Goal: Task Accomplishment & Management: Use online tool/utility

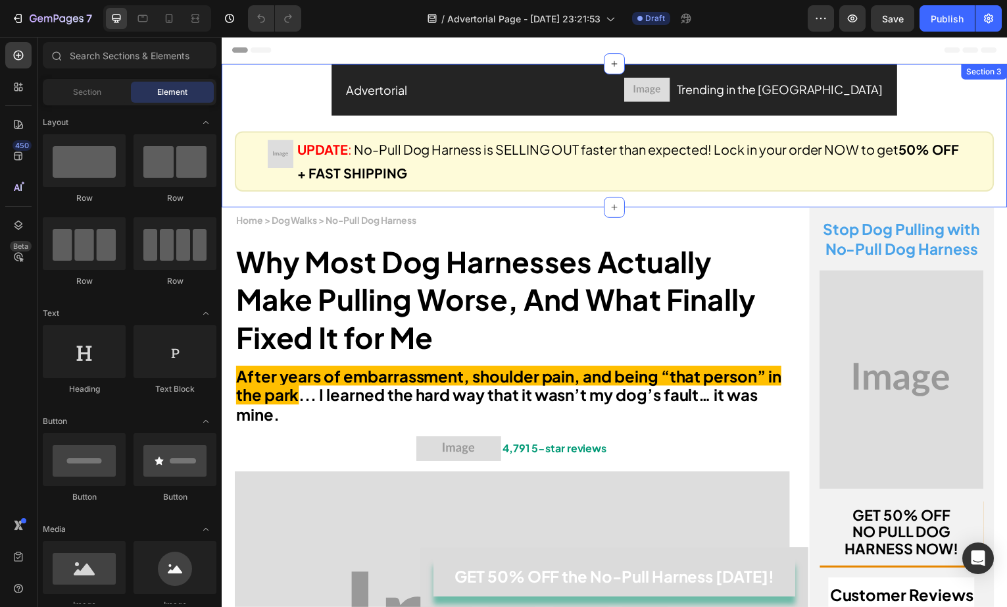
click at [415, 88] on div "Advertorial Text Block Image Trending in the [GEOGRAPHIC_DATA] Text Block Row R…" at bounding box center [617, 128] width 790 height 128
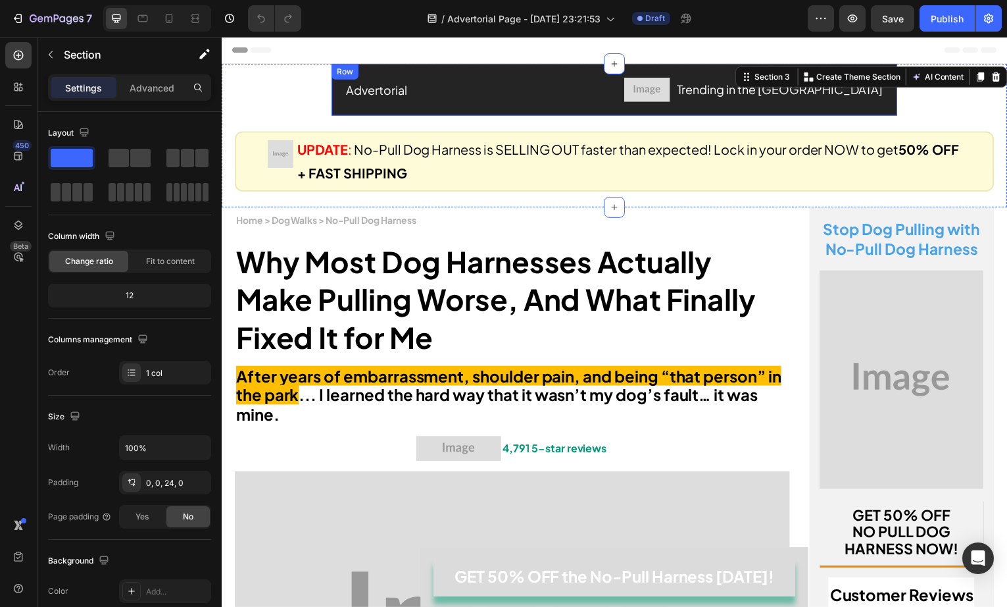
click at [537, 70] on div "Advertorial Text Block Image Trending in the [GEOGRAPHIC_DATA] Text Block Row R…" at bounding box center [616, 90] width 568 height 52
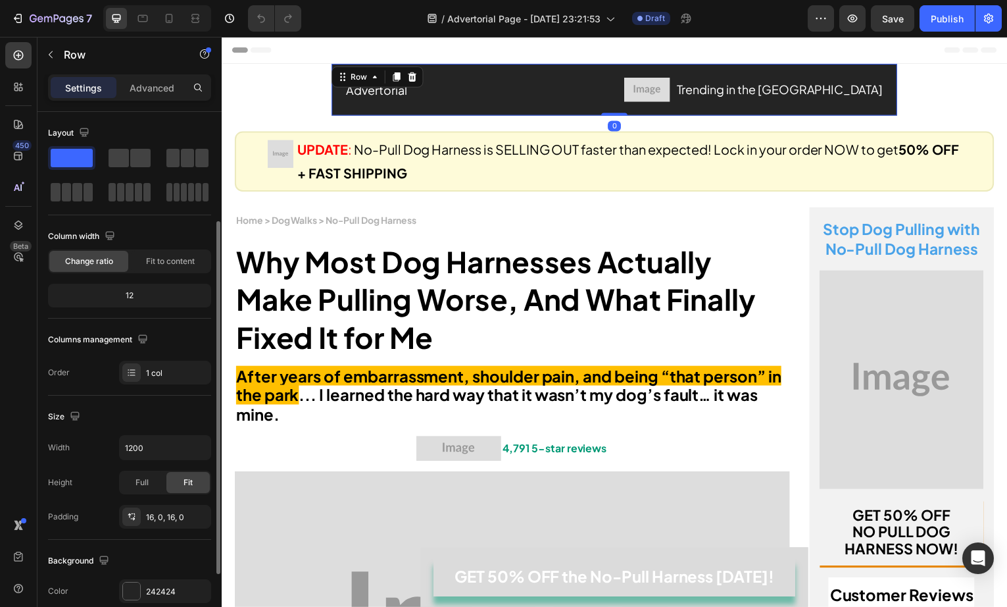
scroll to position [66, 0]
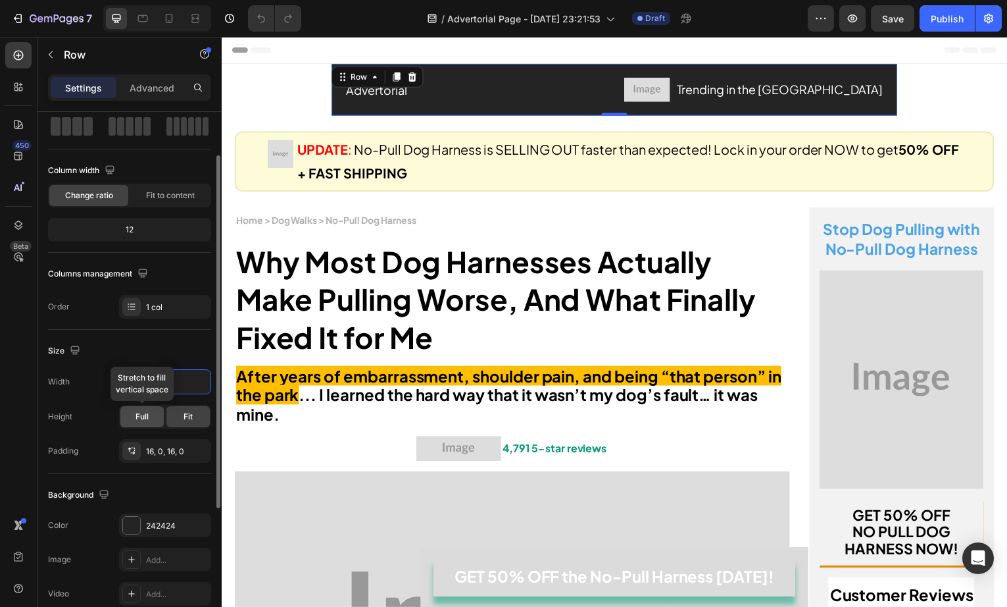
click at [134, 409] on div "Full" at bounding box center [141, 416] width 43 height 21
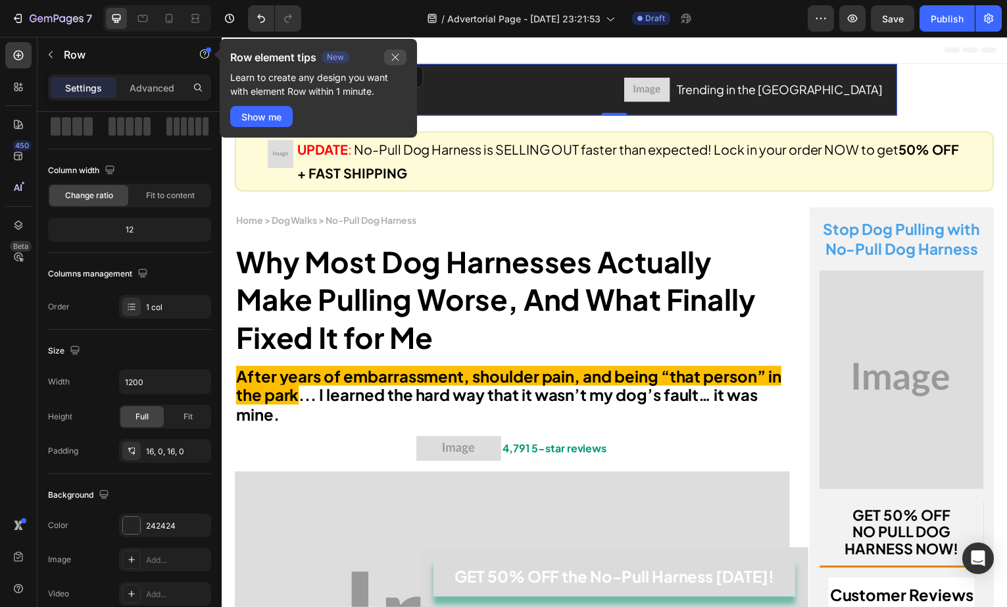
click at [400, 55] on icon "button" at bounding box center [395, 57] width 11 height 11
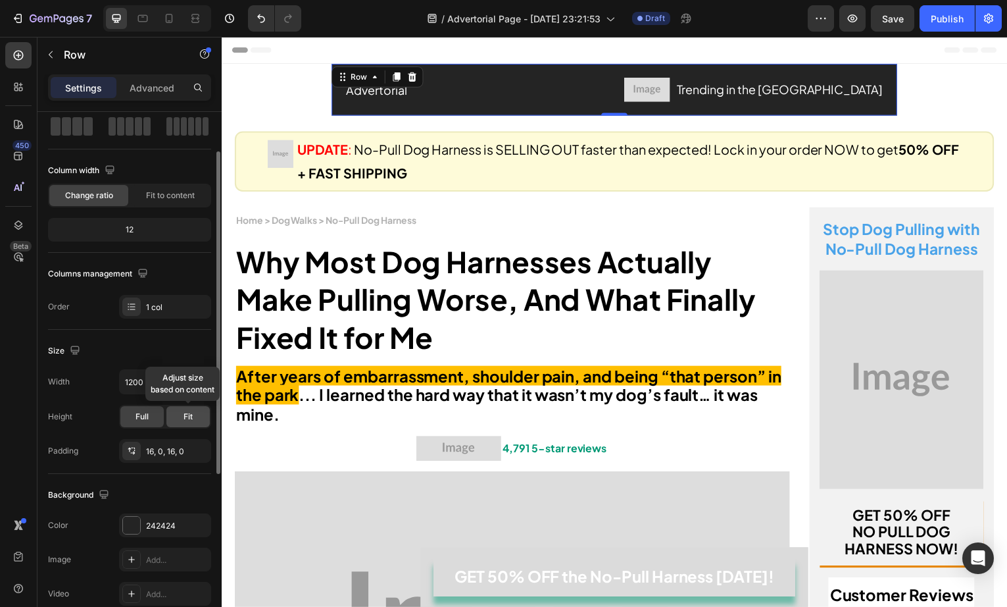
click at [182, 409] on div "Fit" at bounding box center [187, 416] width 43 height 21
click at [153, 410] on div "Full" at bounding box center [141, 416] width 43 height 21
click at [163, 384] on input "1200" at bounding box center [165, 382] width 91 height 24
click at [174, 383] on input "1200" at bounding box center [165, 382] width 91 height 24
click at [192, 383] on icon "button" at bounding box center [198, 381] width 13 height 13
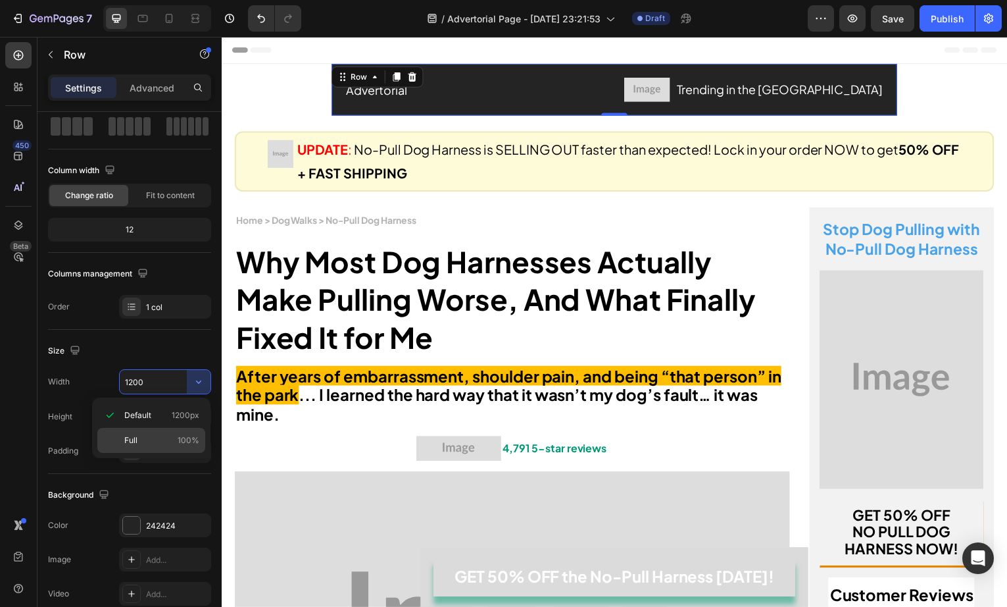
click at [0, 0] on div "Full 100%" at bounding box center [0, 0] width 0 height 0
type input "100%"
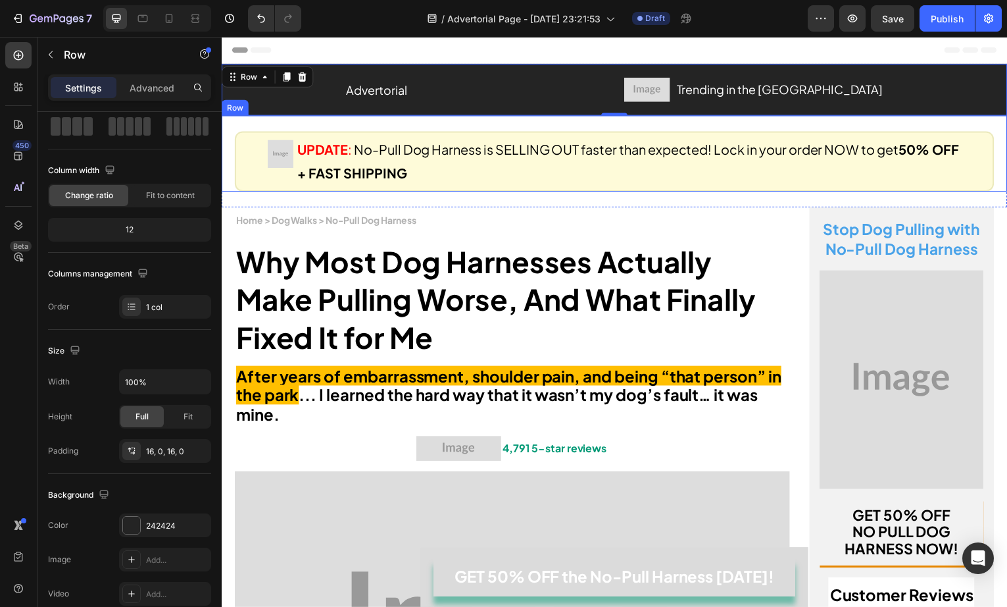
click at [427, 124] on div "Image UPDATE : No-Pull Dog Harness is SELLING OUT faster than expected! Lock in…" at bounding box center [616, 154] width 763 height 76
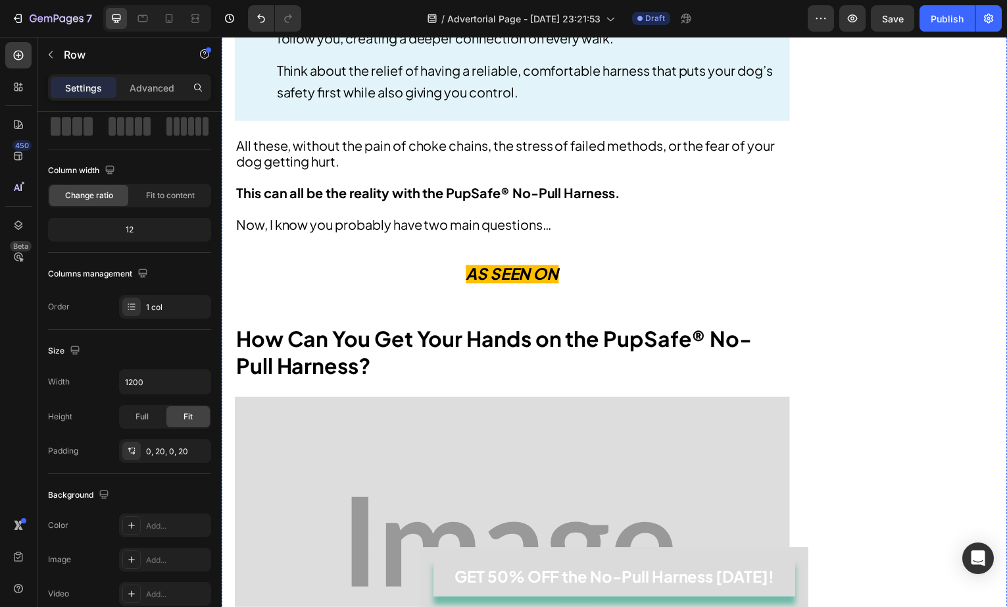
scroll to position [4145, 0]
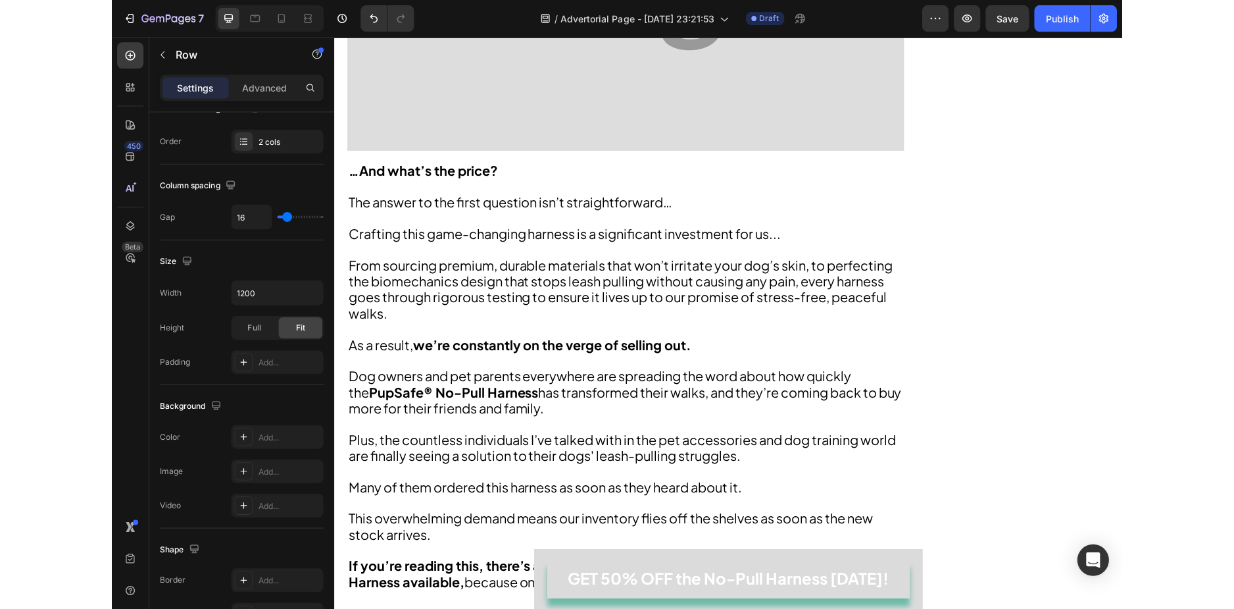
scroll to position [5001, 0]
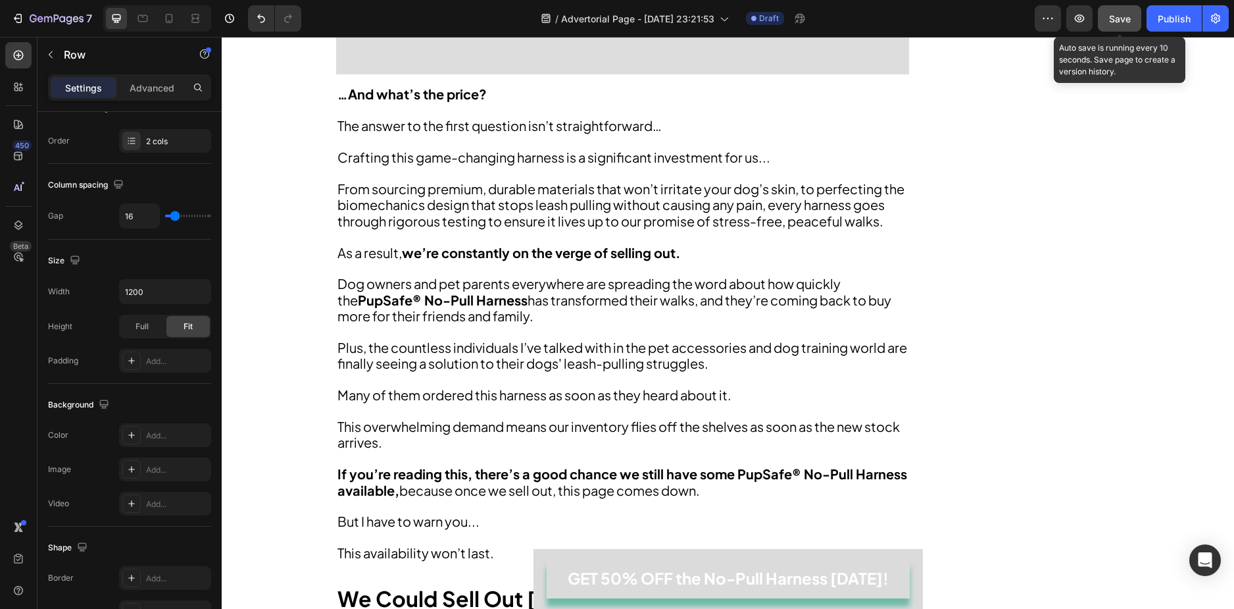
click at [1007, 18] on span "Save" at bounding box center [1120, 18] width 22 height 11
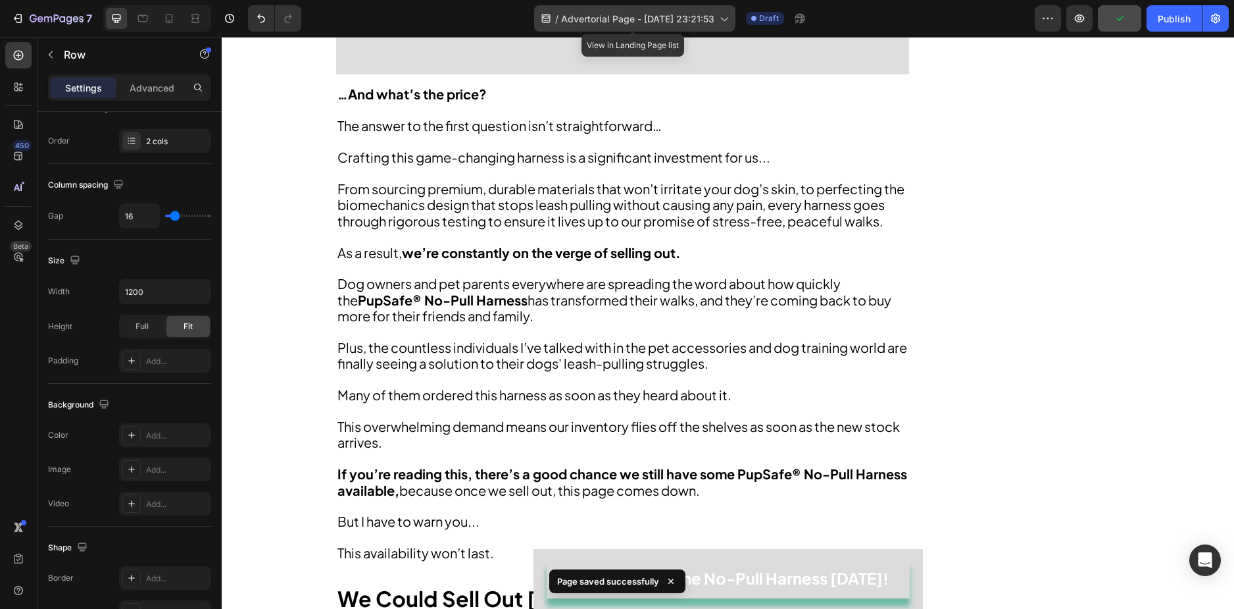
click at [686, 17] on span "Advertorial Page - [DATE] 23:21:53" at bounding box center [637, 19] width 153 height 14
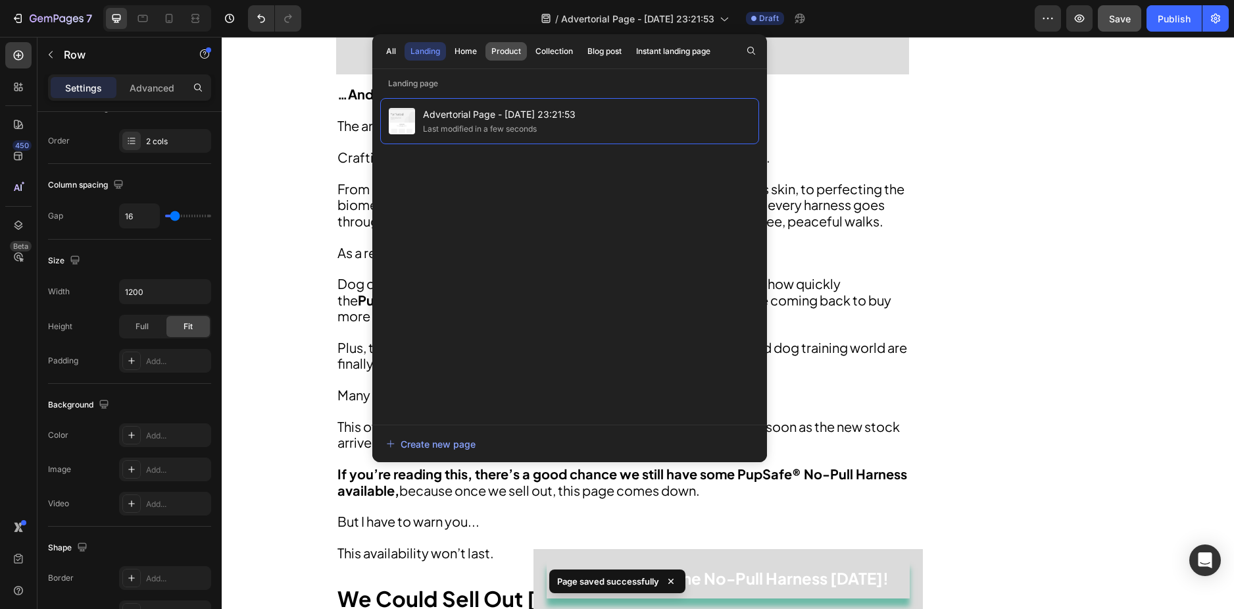
click at [503, 51] on div "Product" at bounding box center [506, 51] width 30 height 12
click at [420, 53] on div "Landing" at bounding box center [426, 51] width 30 height 12
click at [465, 54] on div "Home" at bounding box center [466, 51] width 22 height 12
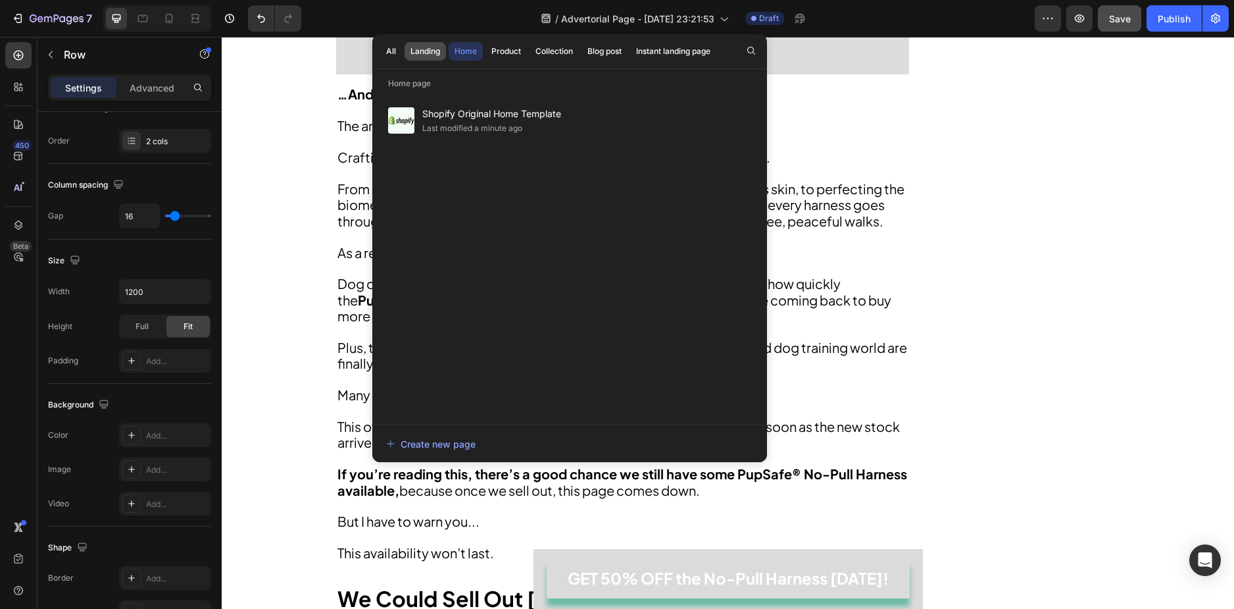
click at [435, 50] on div "Landing" at bounding box center [426, 51] width 30 height 12
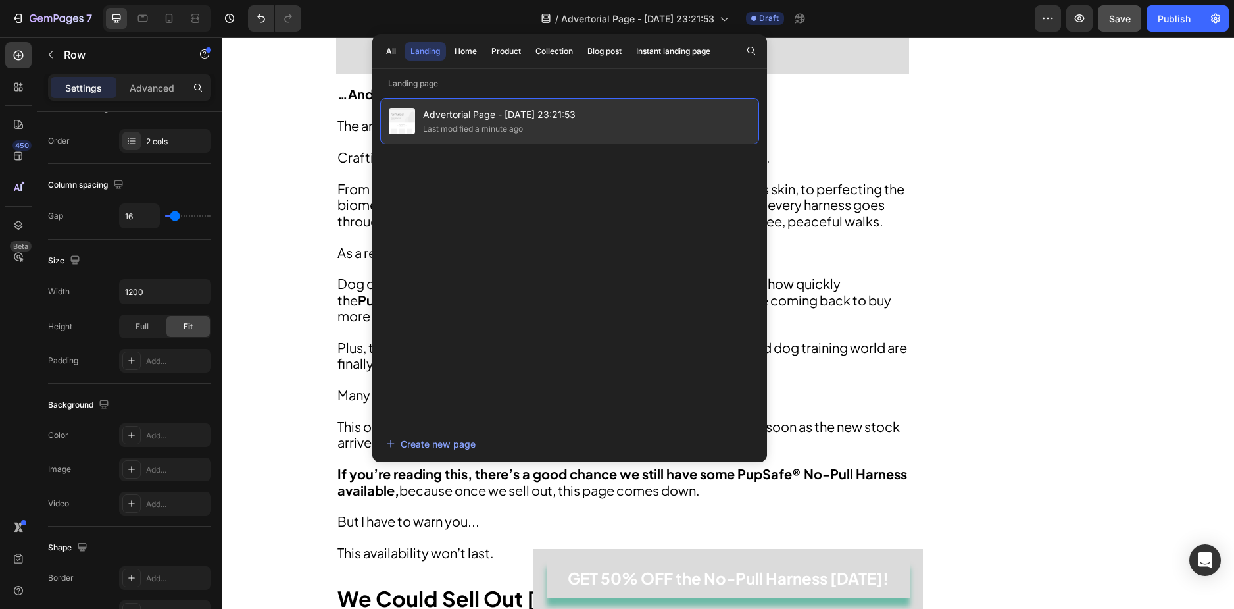
click at [511, 102] on div "Advertorial Page - [DATE] 23:21:53 Last modified a minute ago" at bounding box center [569, 121] width 379 height 46
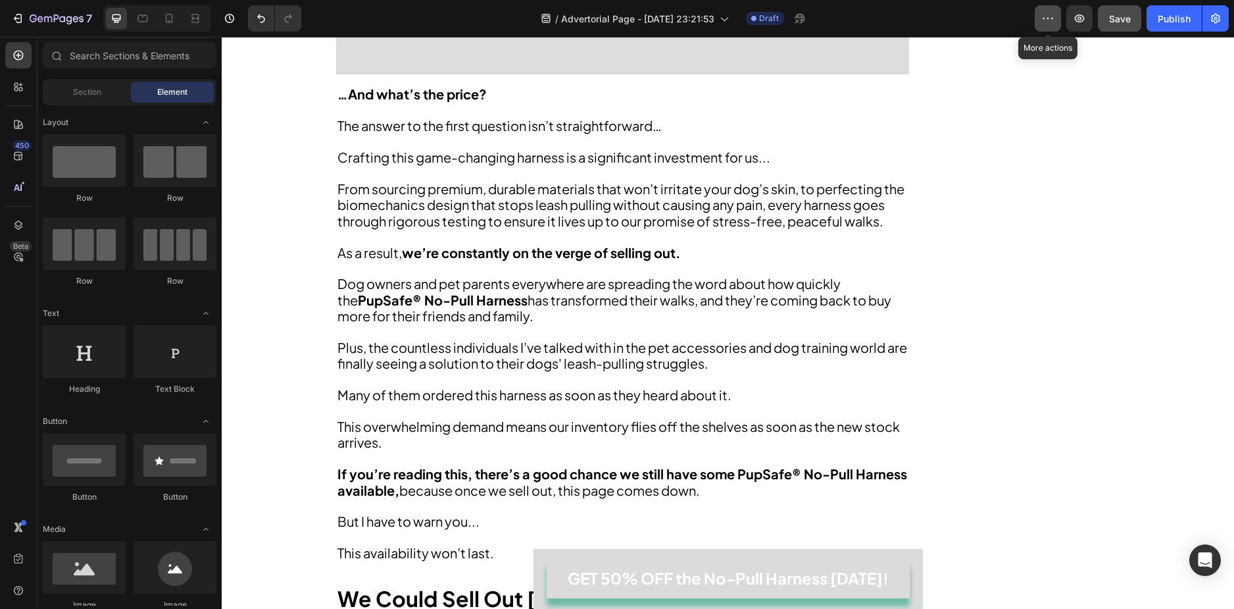
click at [1007, 18] on icon "button" at bounding box center [1048, 18] width 13 height 13
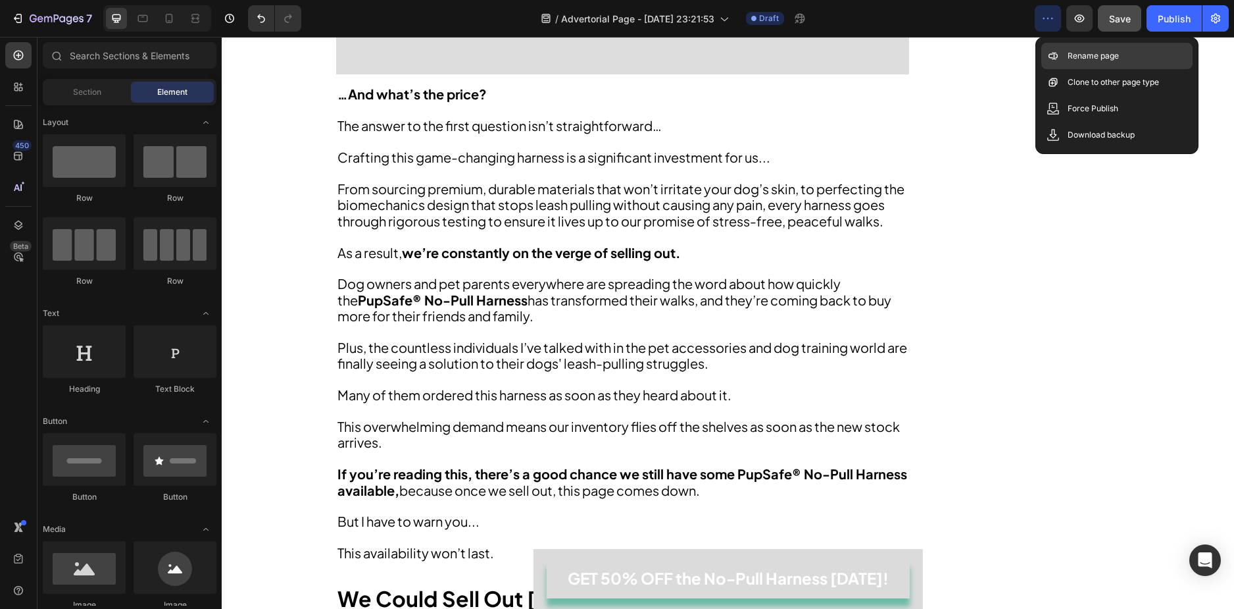
click at [1007, 69] on div "Rename page" at bounding box center [1117, 82] width 151 height 26
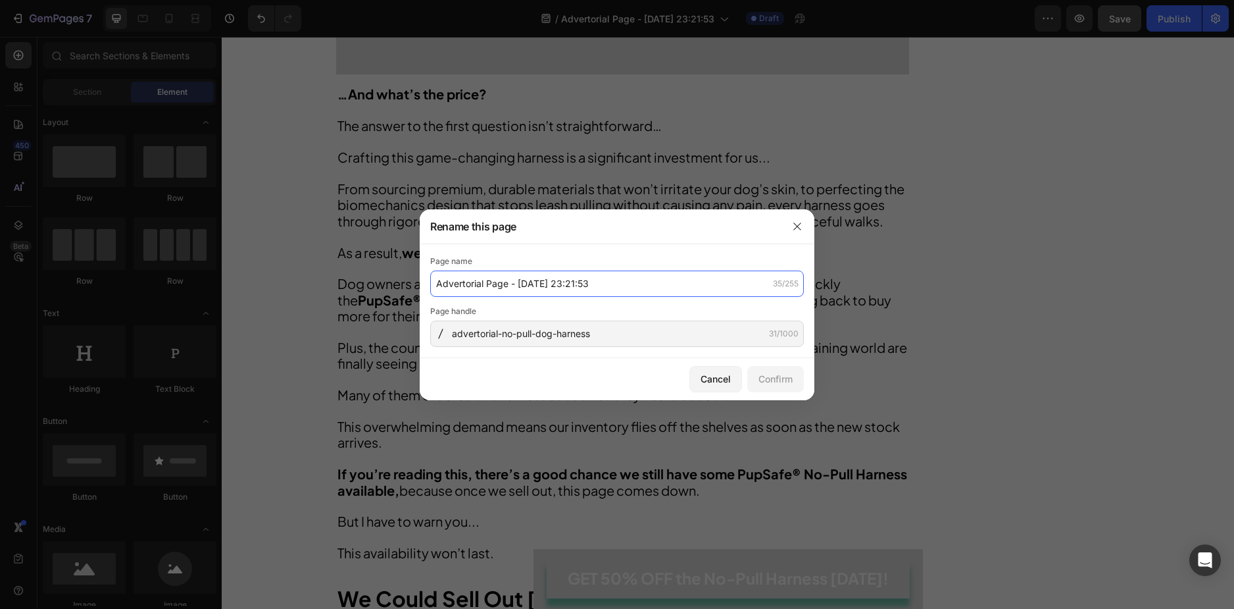
click at [578, 280] on input "Advertorial Page - [DATE] 23:21:53" at bounding box center [617, 283] width 374 height 26
drag, startPoint x: 606, startPoint y: 283, endPoint x: 518, endPoint y: 282, distance: 87.5
click at [518, 282] on input "Advertorial Page - [DATE] 23:21:53" at bounding box center [617, 283] width 374 height 26
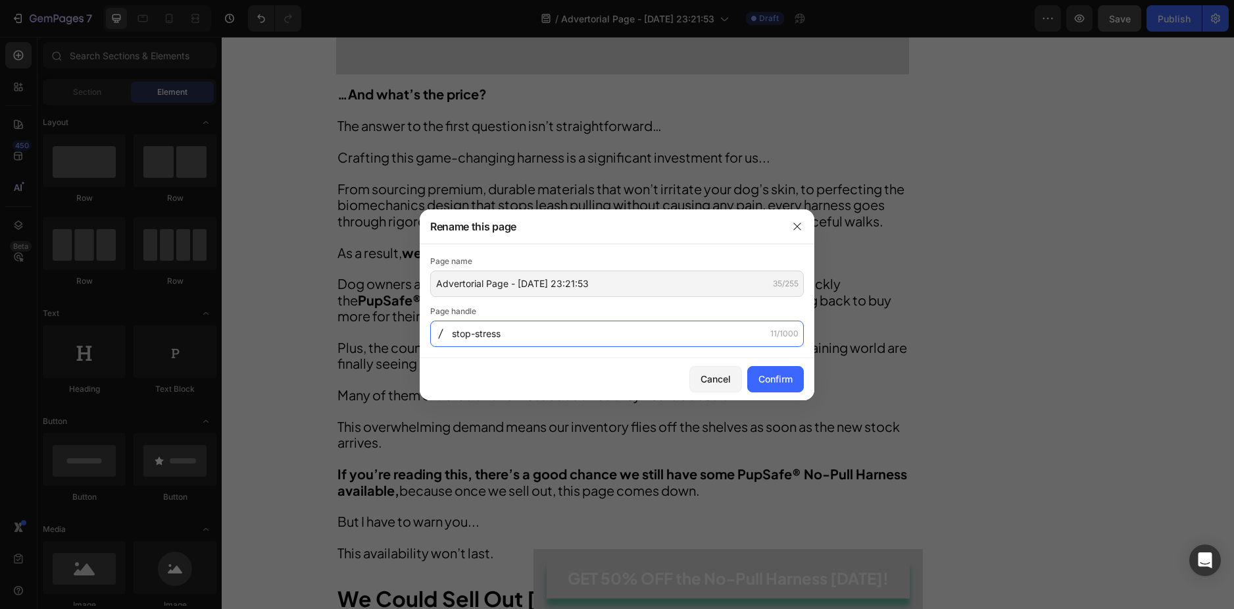
type input "stop-stress"
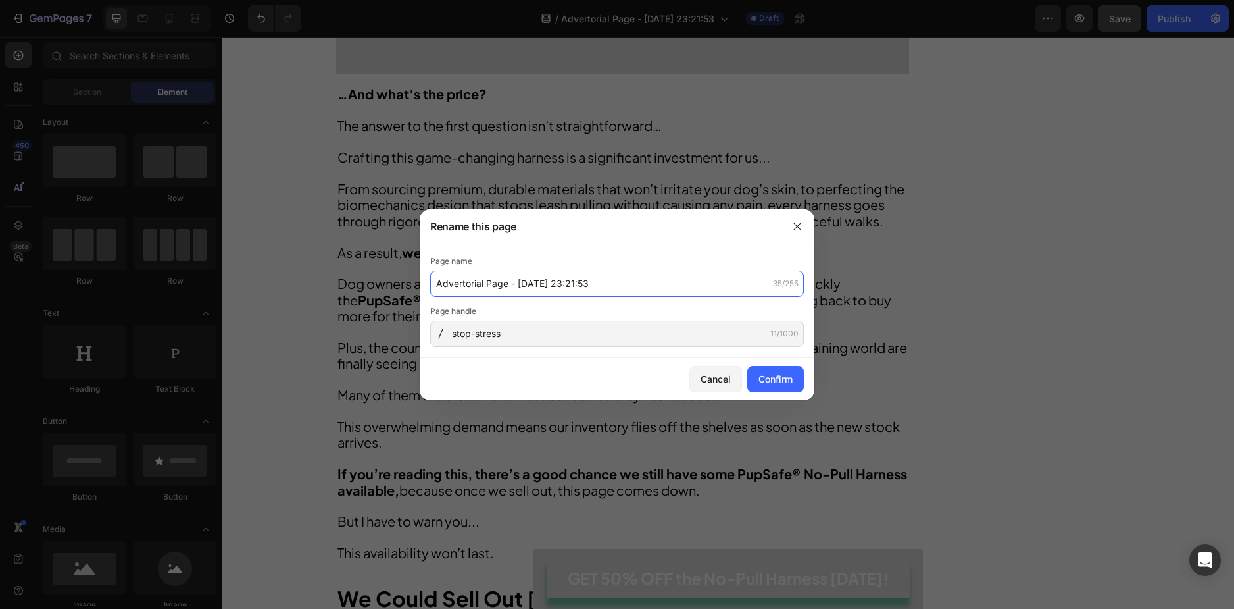
click at [526, 280] on input "Advertorial Page - [DATE] 23:21:53" at bounding box center [617, 283] width 374 height 26
click at [529, 282] on input "Advertorial Page - [DATE] 23:21:53" at bounding box center [617, 283] width 374 height 26
drag, startPoint x: 529, startPoint y: 282, endPoint x: 565, endPoint y: 283, distance: 36.2
click at [565, 283] on input "Advertorial Page - [DATE] 23:21:53" at bounding box center [617, 283] width 374 height 26
click at [576, 284] on input "Advertorial Page - [DATE] 23:21:53" at bounding box center [617, 283] width 374 height 26
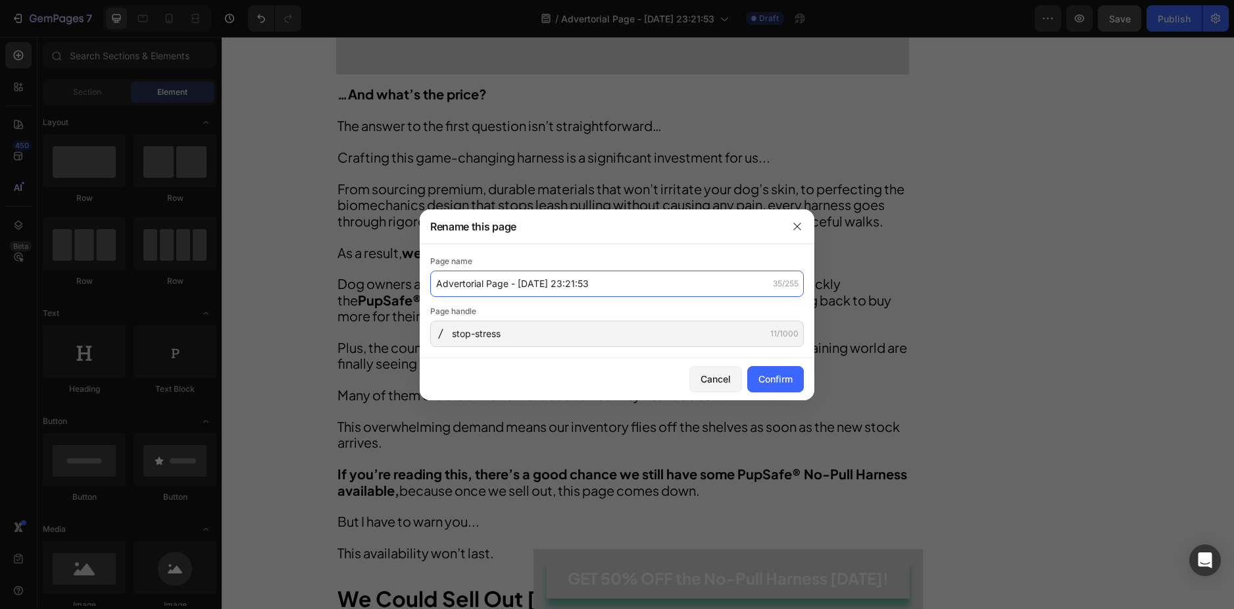
drag, startPoint x: 576, startPoint y: 284, endPoint x: 520, endPoint y: 284, distance: 55.9
click at [520, 284] on input "Advertorial Page - [DATE] 23:21:53" at bounding box center [617, 283] width 374 height 26
type input "Advertorial Page - saffron capsules"
click at [790, 382] on div "Confirm" at bounding box center [776, 379] width 34 height 14
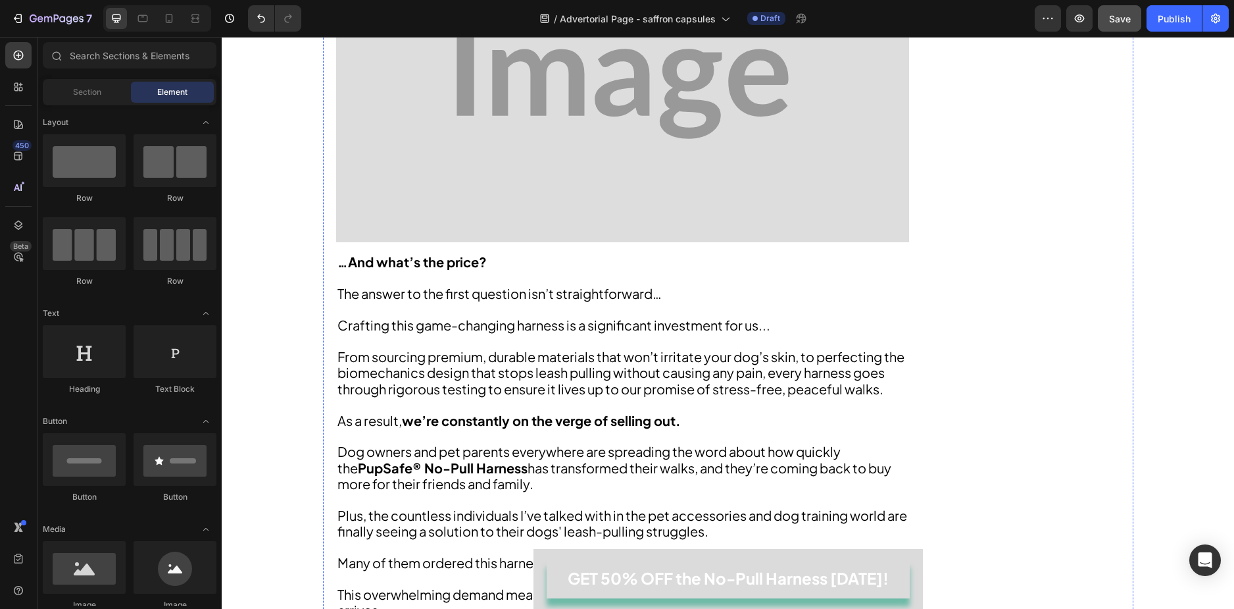
scroll to position [4803, 0]
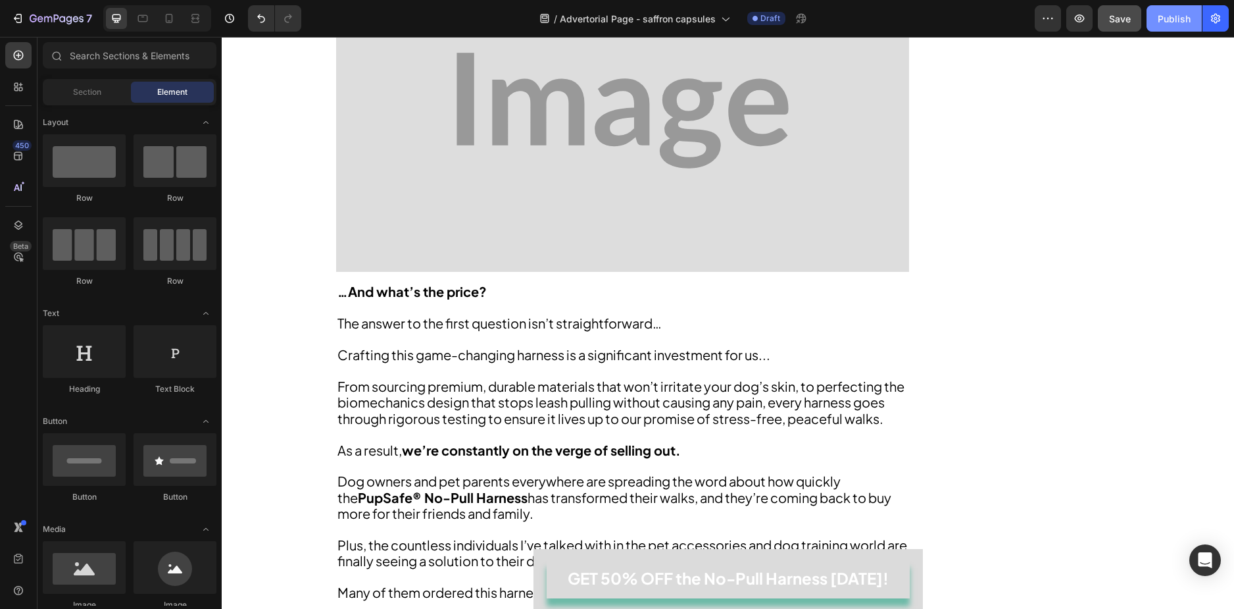
click at [1007, 9] on button "Publish" at bounding box center [1174, 18] width 55 height 26
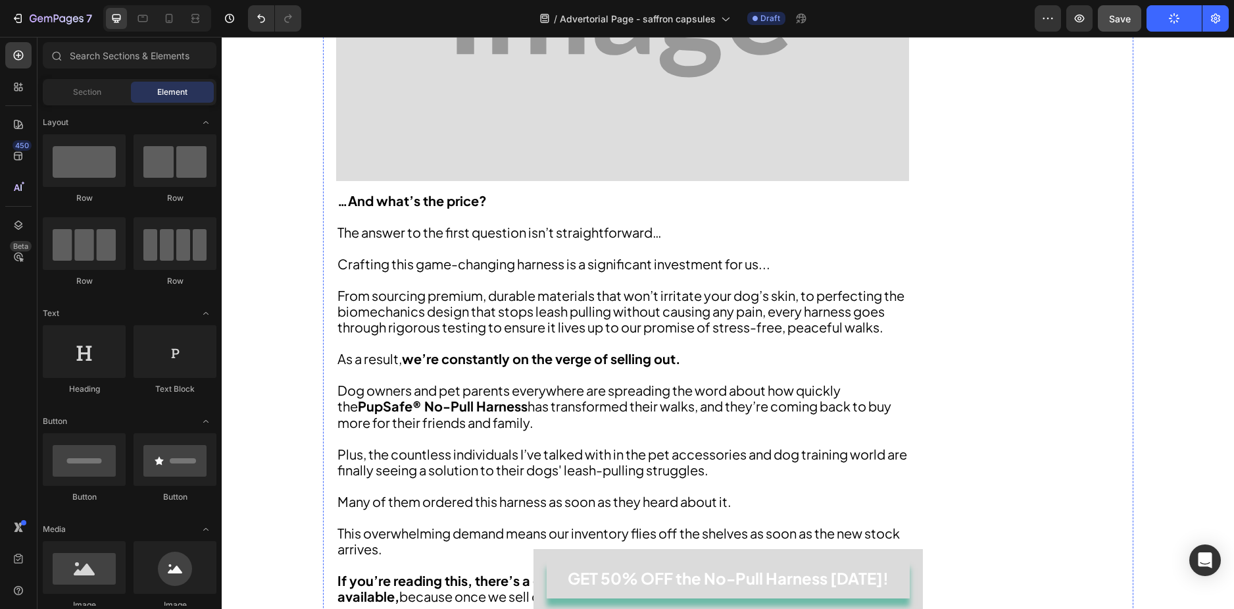
scroll to position [5922, 0]
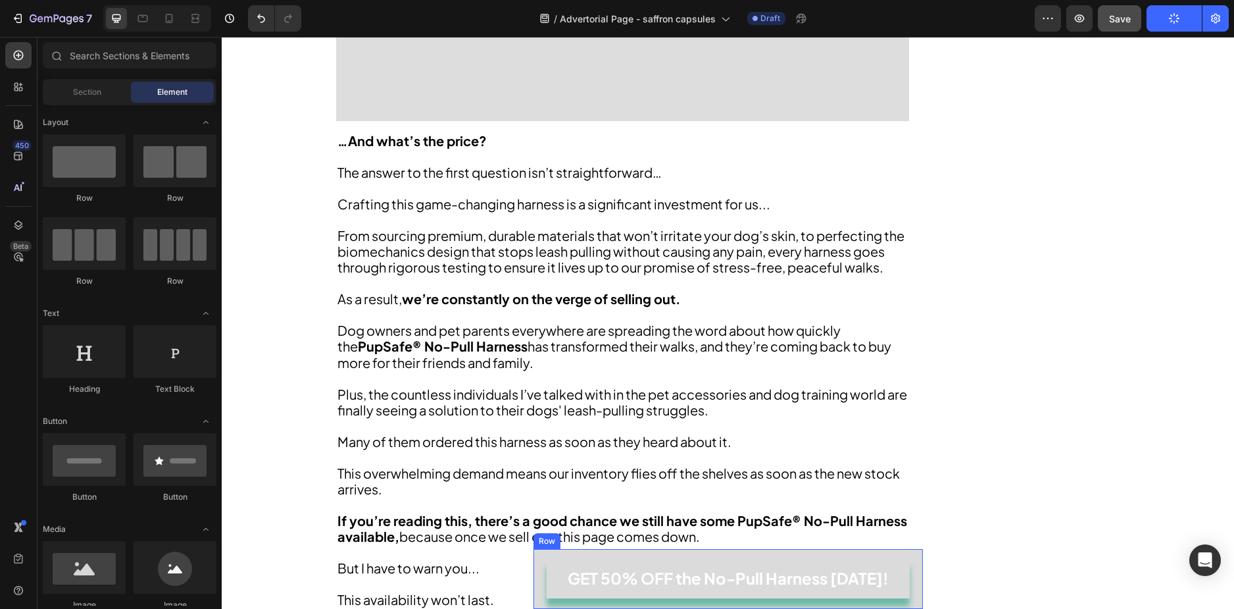
click at [911, 553] on div "GET 50% OFF the No-Pull Harness [DATE]! [GEOGRAPHIC_DATA]" at bounding box center [729, 579] width 390 height 60
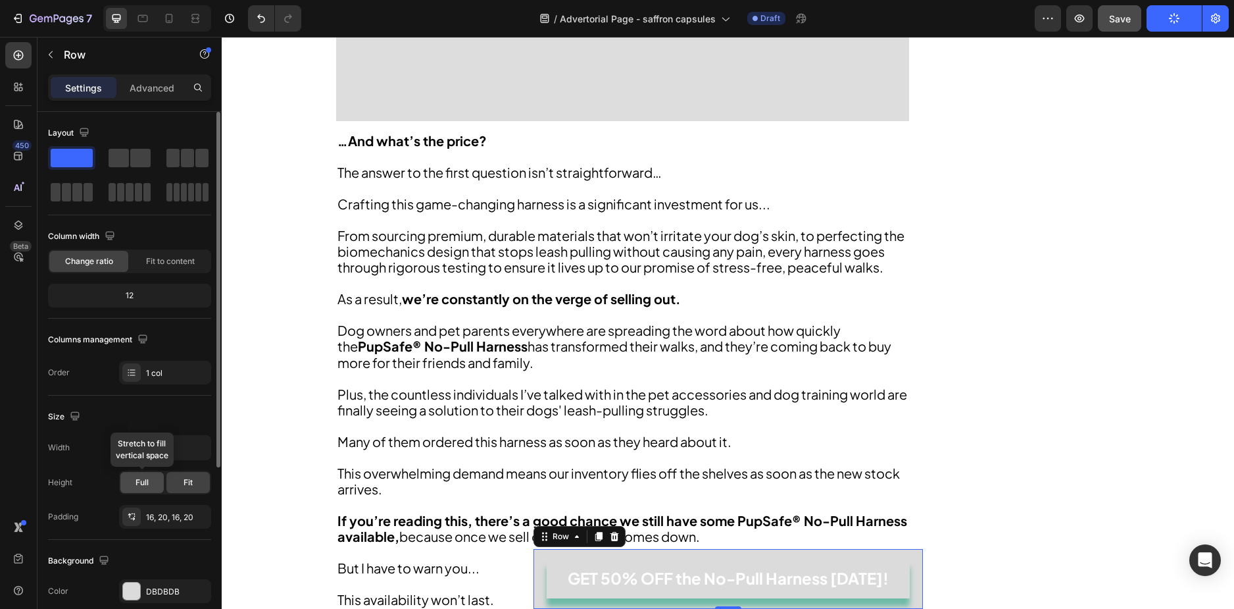
click at [157, 479] on div "Full" at bounding box center [141, 482] width 43 height 21
click at [193, 435] on div at bounding box center [165, 447] width 92 height 25
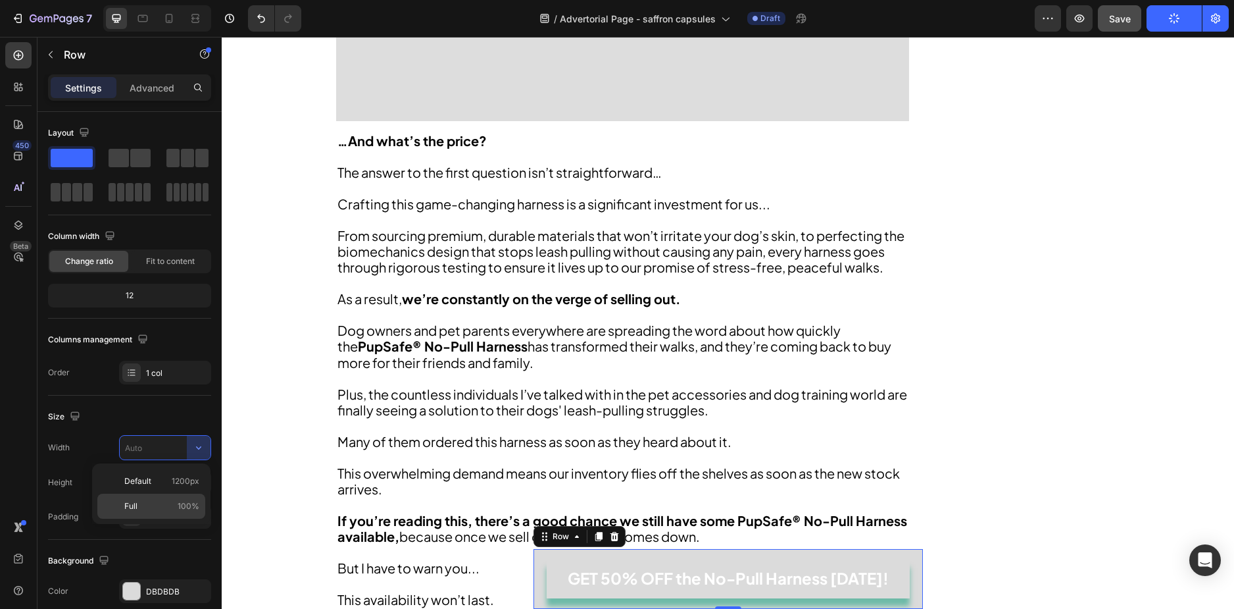
click at [163, 511] on p "Full 100%" at bounding box center [161, 506] width 75 height 12
type input "100%"
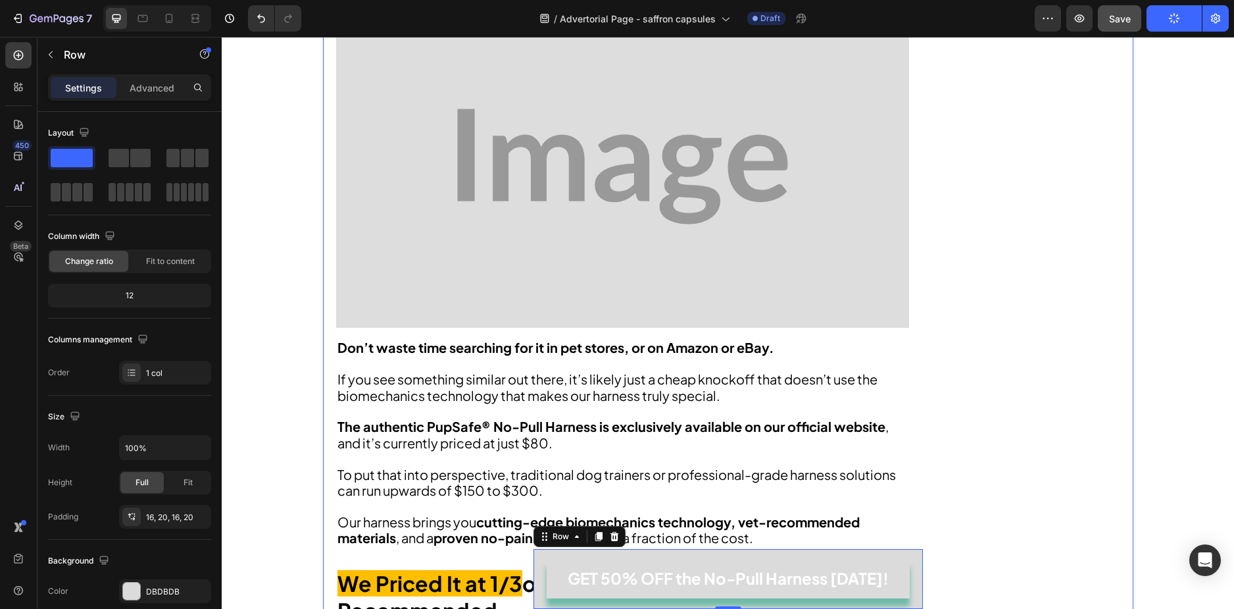
scroll to position [6974, 0]
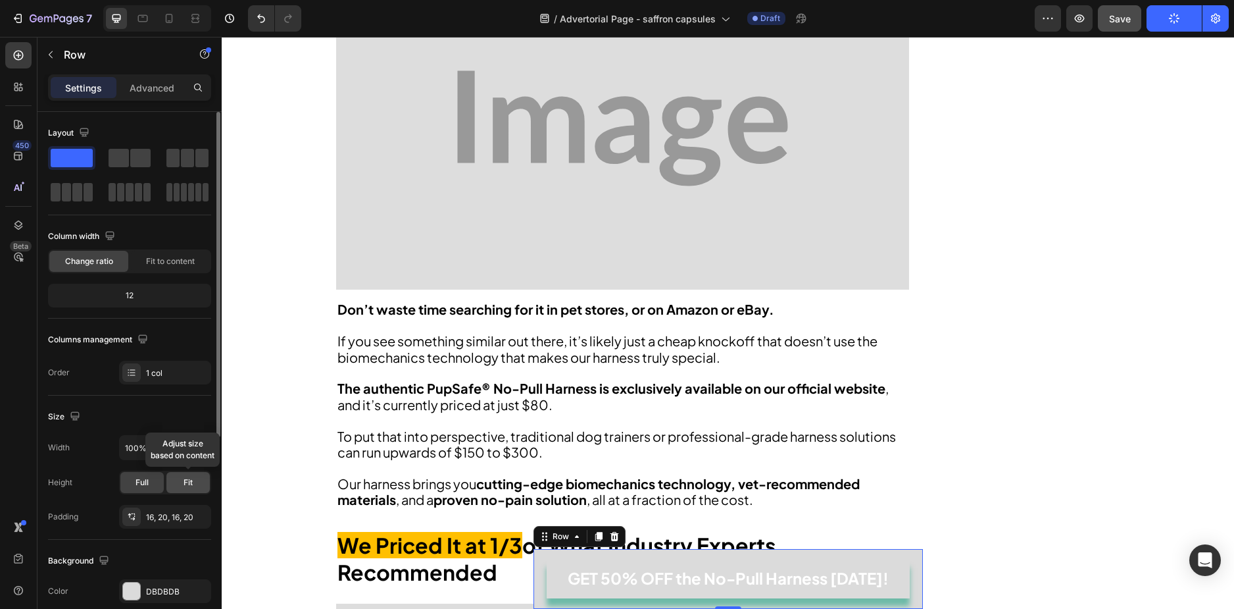
click at [196, 487] on div "Fit" at bounding box center [187, 482] width 43 height 21
click at [138, 445] on input "100%" at bounding box center [165, 448] width 91 height 24
click at [162, 453] on input "100%" at bounding box center [165, 448] width 91 height 24
click at [92, 459] on div "Width 100%" at bounding box center [129, 447] width 163 height 25
click at [203, 441] on icon "button" at bounding box center [198, 447] width 13 height 13
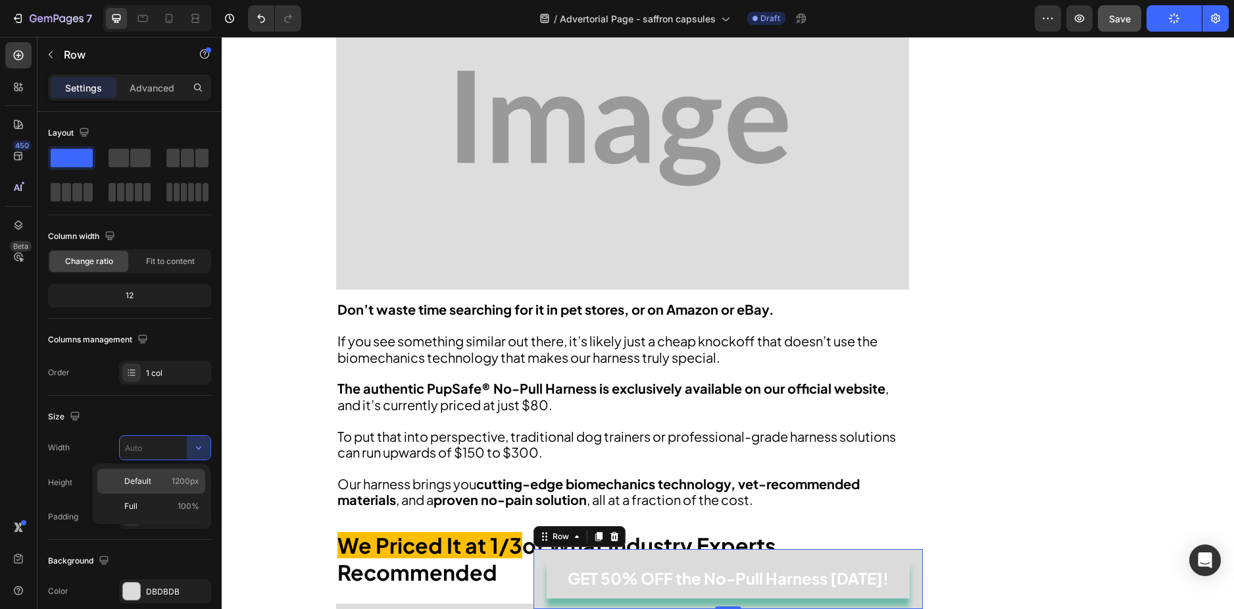
click at [186, 485] on span "1200px" at bounding box center [186, 481] width 28 height 12
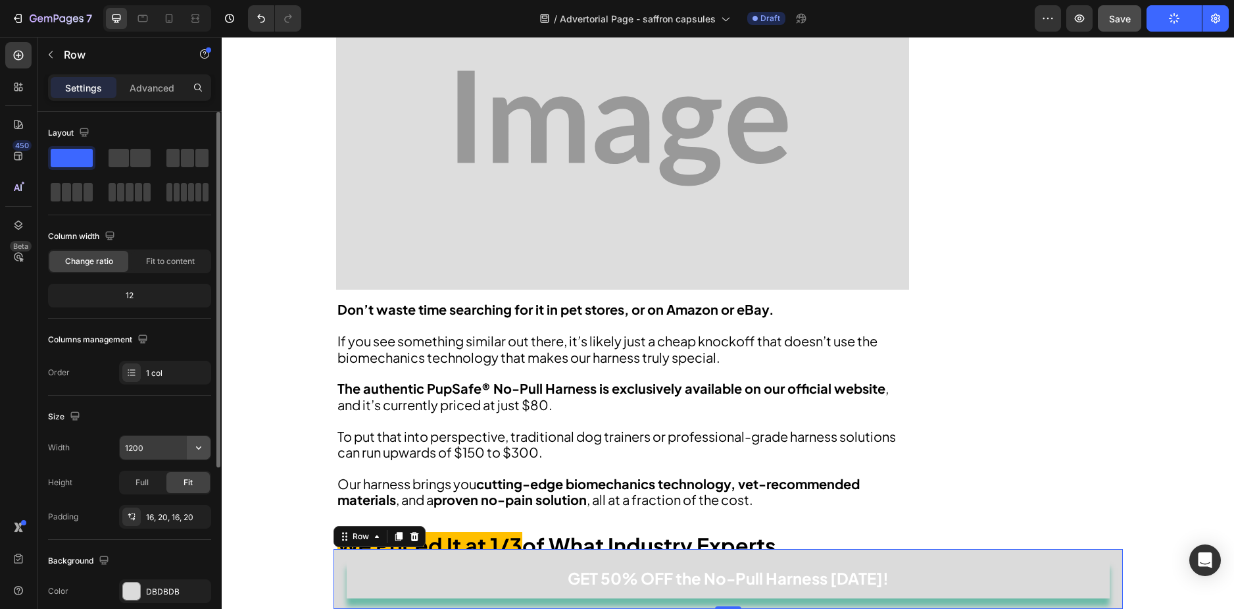
click at [195, 452] on icon "button" at bounding box center [198, 447] width 13 height 13
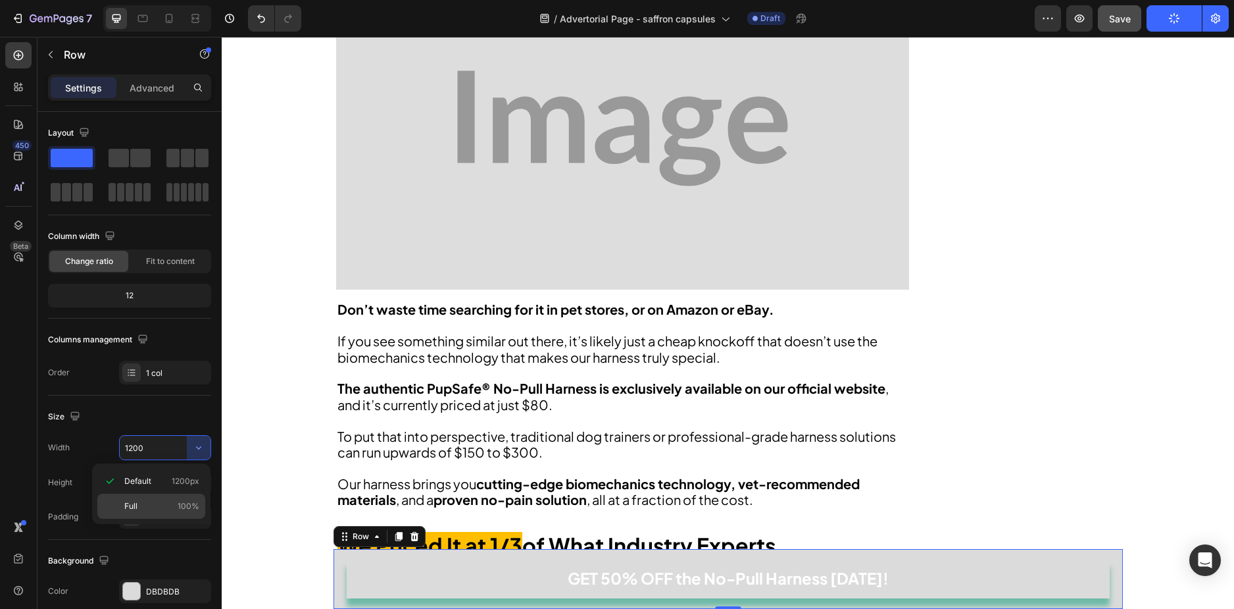
click at [168, 504] on p "Full 100%" at bounding box center [161, 506] width 75 height 12
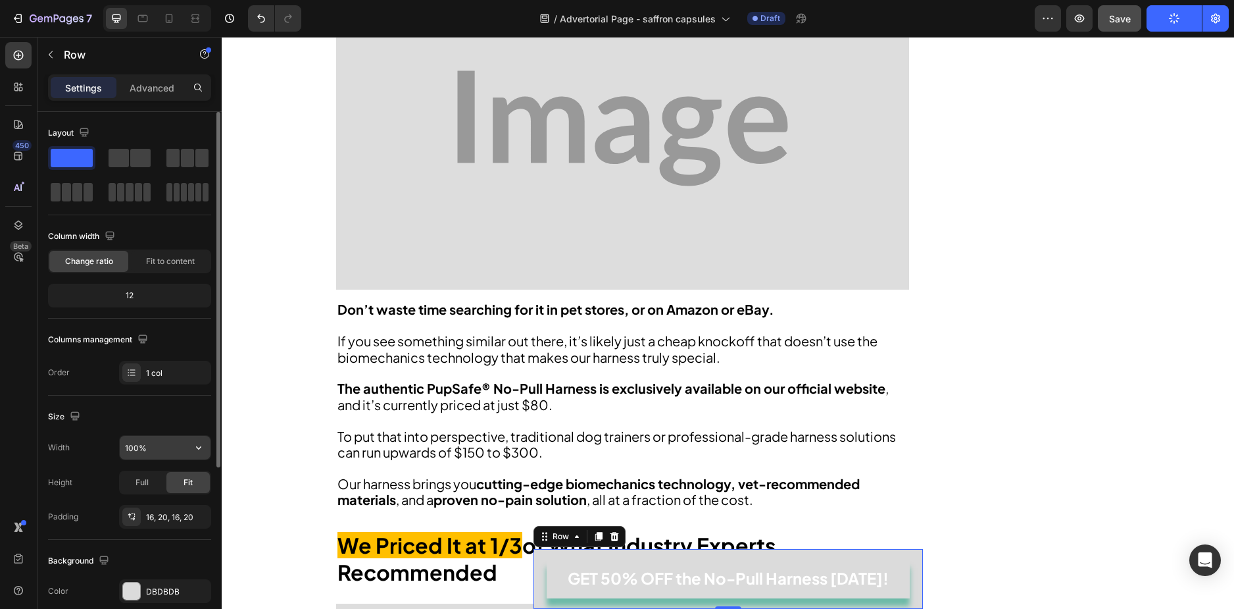
click at [197, 444] on icon "button" at bounding box center [198, 447] width 13 height 13
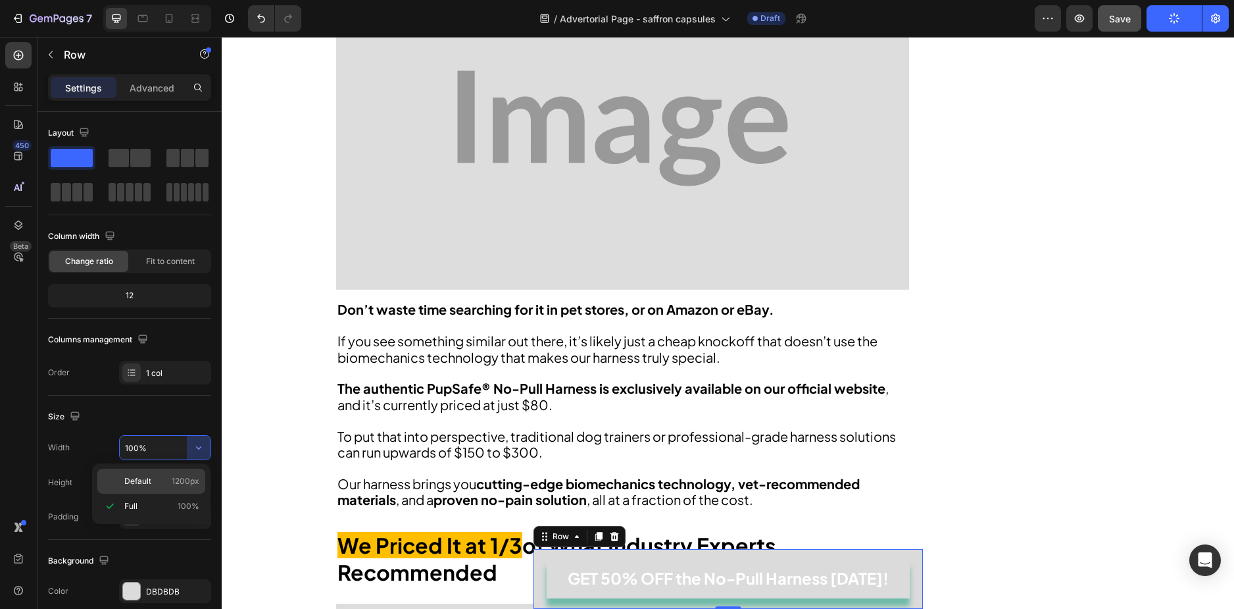
click at [178, 487] on div "Default 1200px" at bounding box center [151, 480] width 108 height 25
type input "1200"
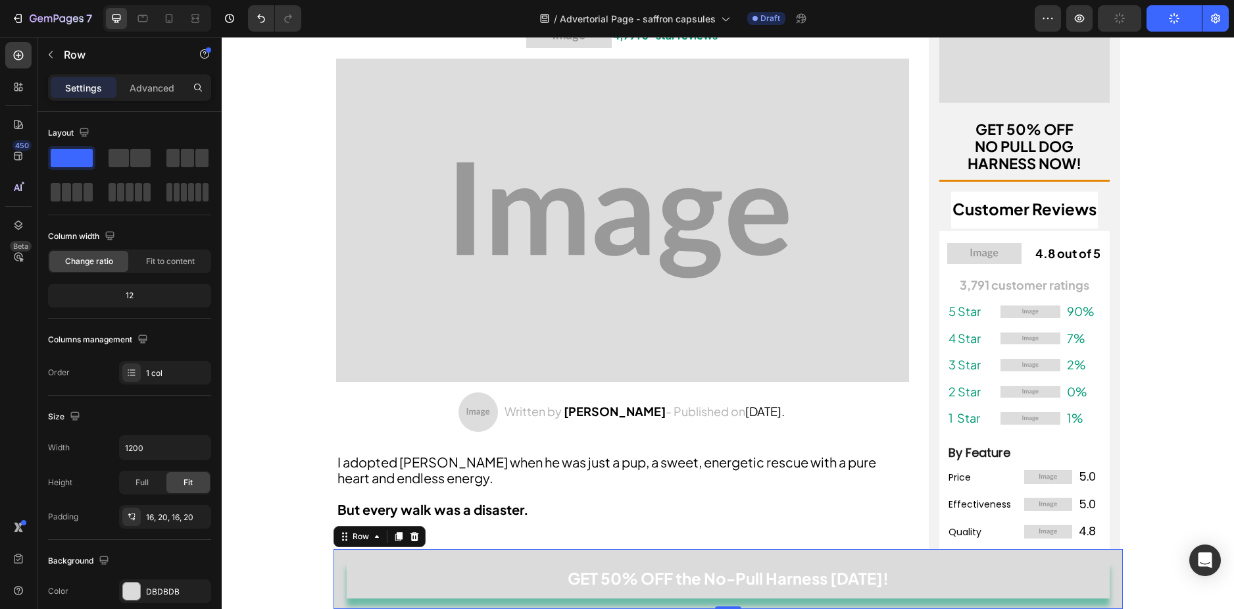
scroll to position [0, 0]
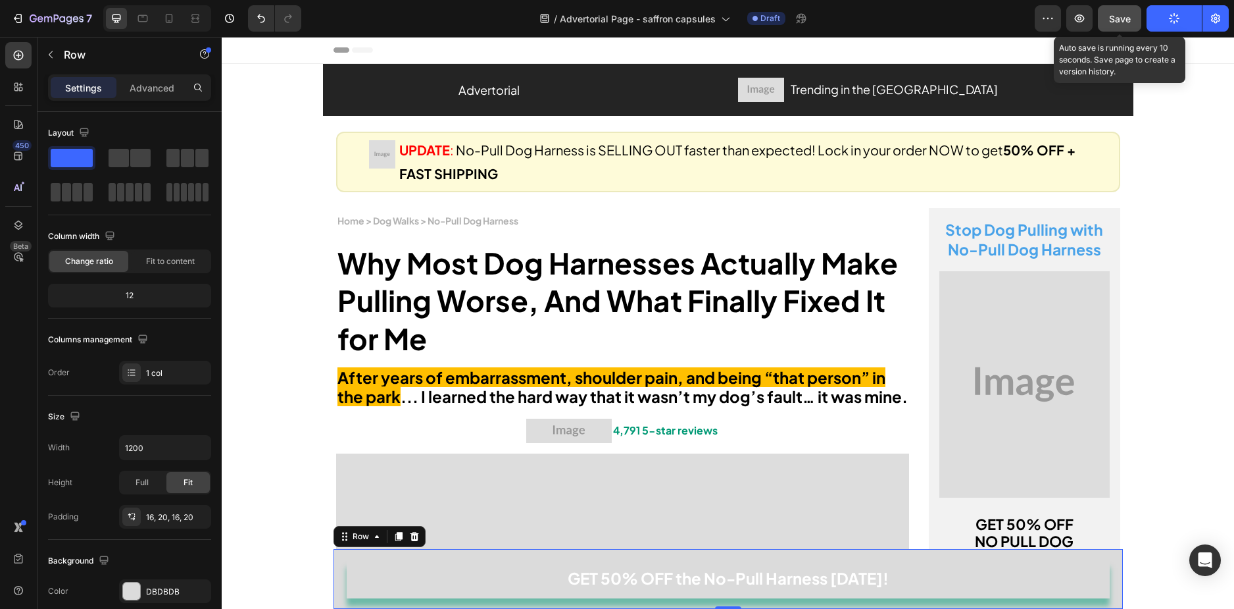
click at [1007, 20] on button "Save" at bounding box center [1119, 18] width 43 height 26
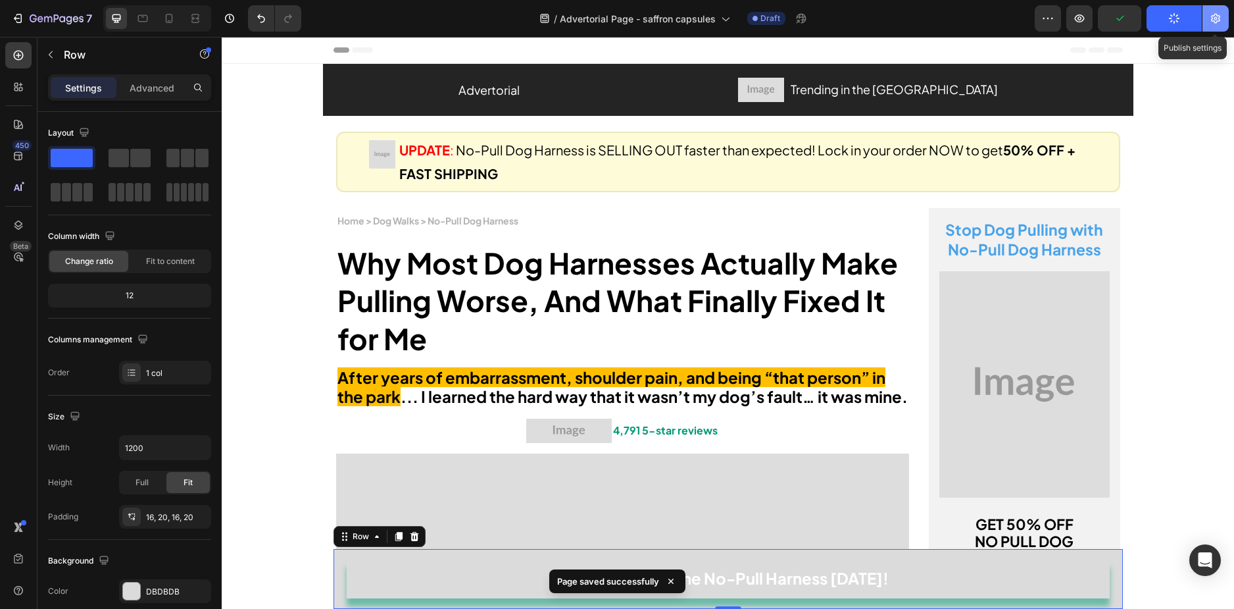
click at [1007, 22] on icon "button" at bounding box center [1215, 19] width 9 height 10
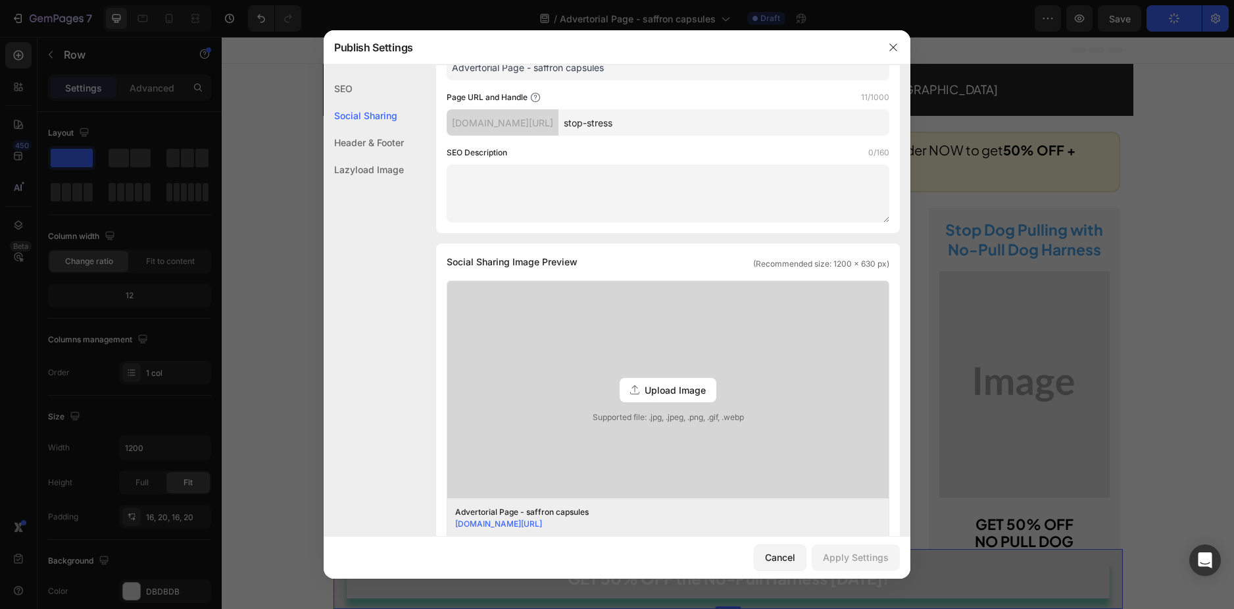
scroll to position [66, 0]
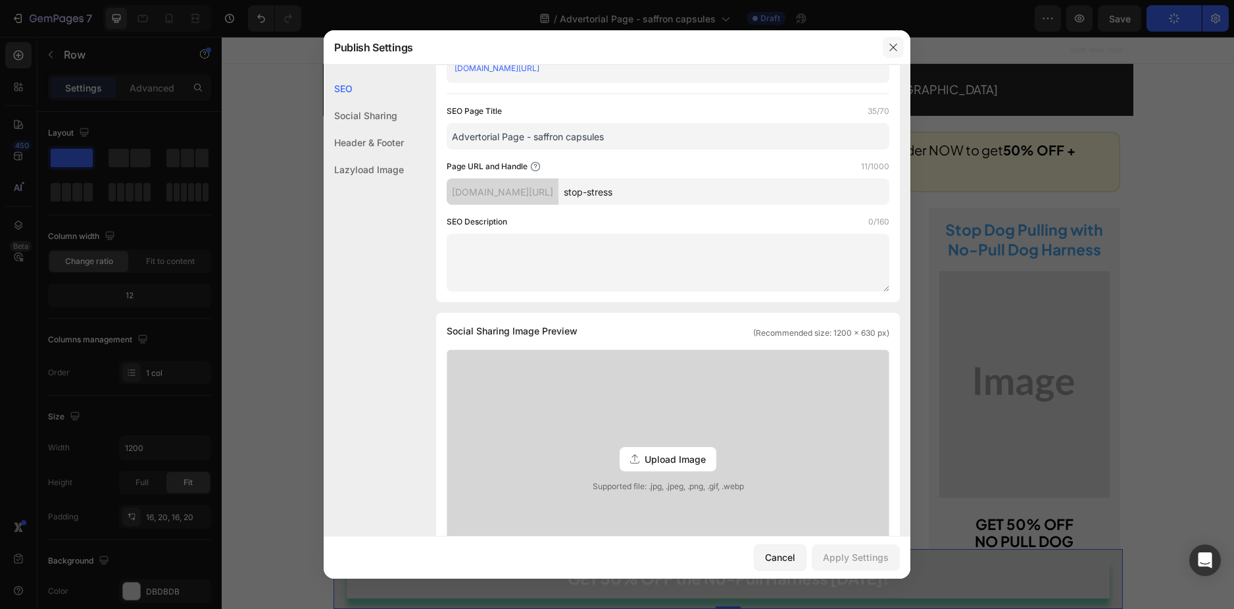
click at [894, 43] on icon "button" at bounding box center [893, 47] width 11 height 11
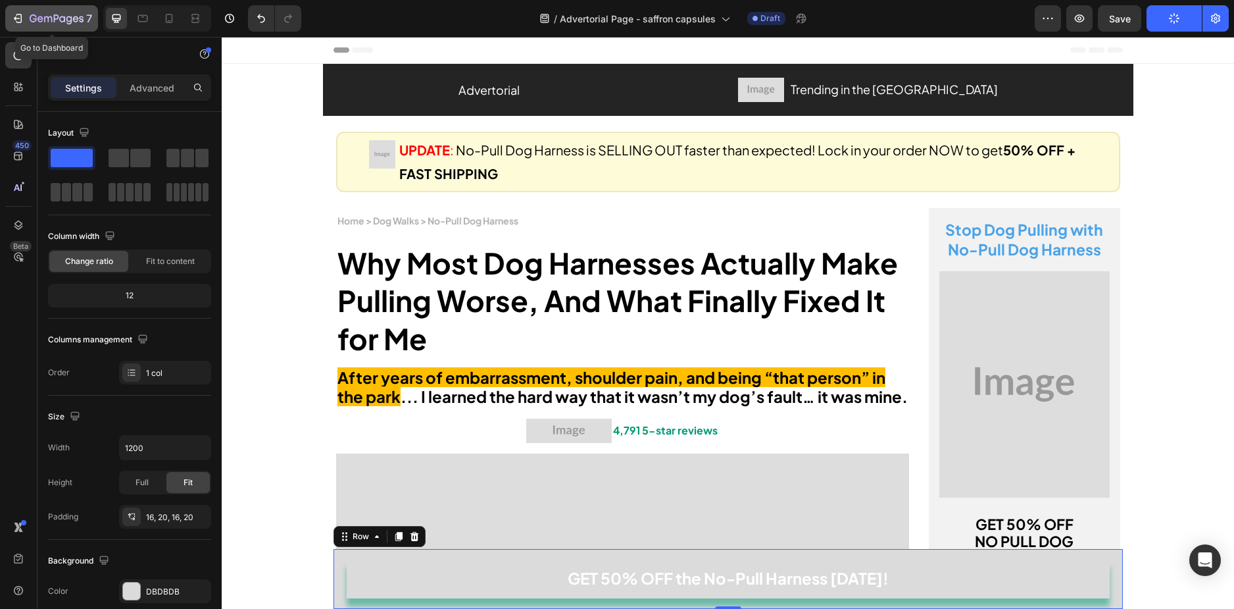
click at [26, 25] on div "7" at bounding box center [51, 19] width 81 height 16
